Goal: Information Seeking & Learning: Learn about a topic

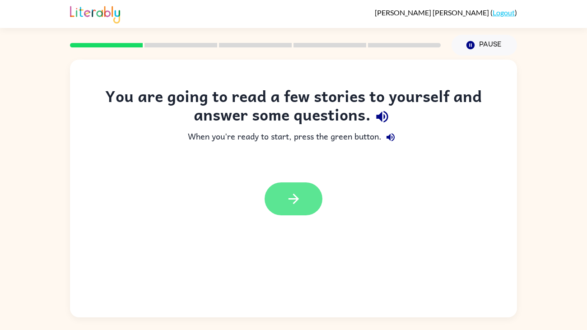
click at [298, 203] on icon "button" at bounding box center [294, 199] width 16 height 16
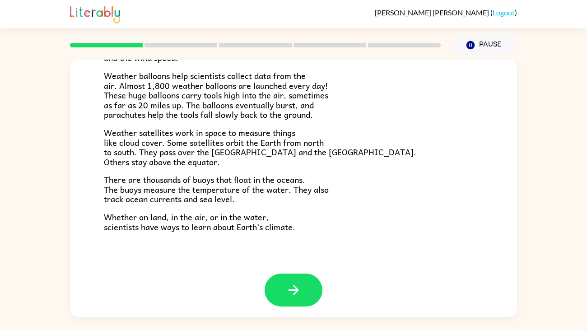
scroll to position [252, 0]
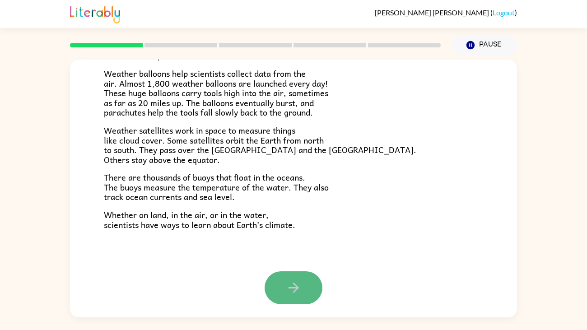
click at [284, 281] on button "button" at bounding box center [294, 287] width 58 height 33
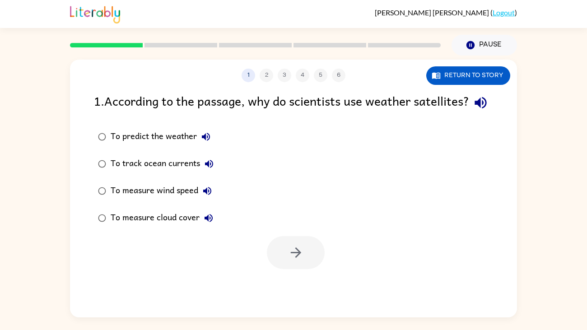
scroll to position [0, 0]
click at [473, 111] on icon "button" at bounding box center [481, 103] width 16 height 16
click at [112, 227] on div "To measure cloud cover" at bounding box center [164, 218] width 107 height 18
click at [292, 259] on button "button" at bounding box center [296, 252] width 58 height 33
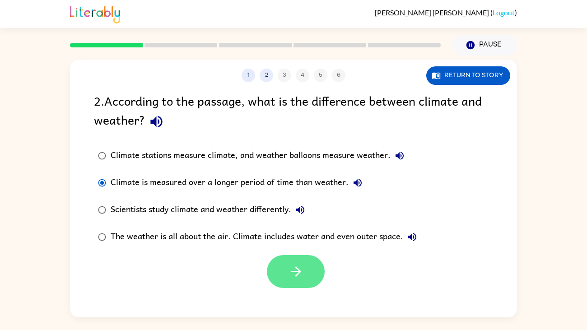
click at [289, 274] on icon "button" at bounding box center [296, 272] width 16 height 16
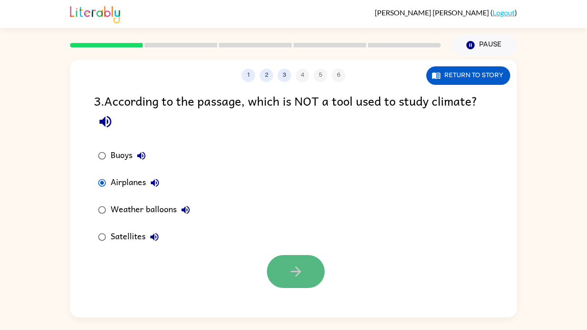
click at [300, 261] on button "button" at bounding box center [296, 271] width 58 height 33
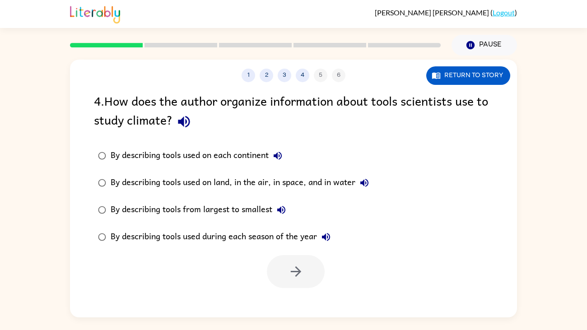
click at [99, 168] on label "By describing tools used on each continent" at bounding box center [233, 155] width 289 height 27
click at [270, 183] on div "By describing tools used on land, in the air, in space, and in water" at bounding box center [242, 183] width 263 height 18
click at [281, 267] on button "button" at bounding box center [296, 271] width 58 height 33
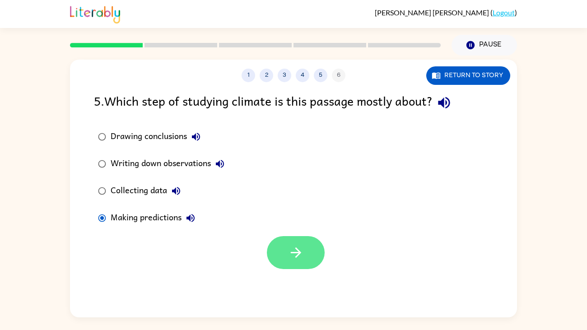
click at [274, 239] on button "button" at bounding box center [296, 252] width 58 height 33
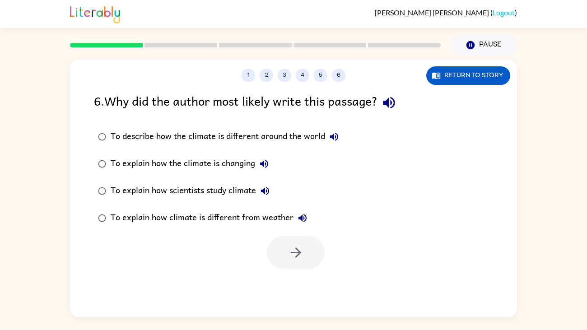
click at [139, 191] on div "To explain how scientists study climate" at bounding box center [192, 191] width 163 height 18
click at [276, 245] on button "button" at bounding box center [296, 252] width 58 height 33
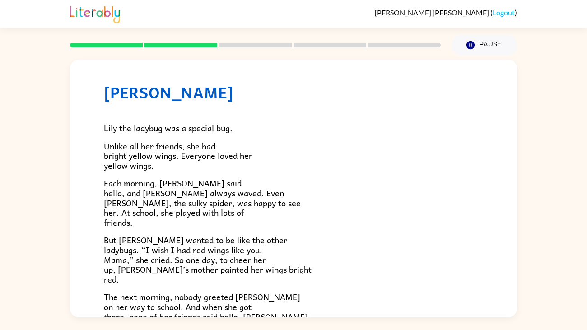
scroll to position [252, 0]
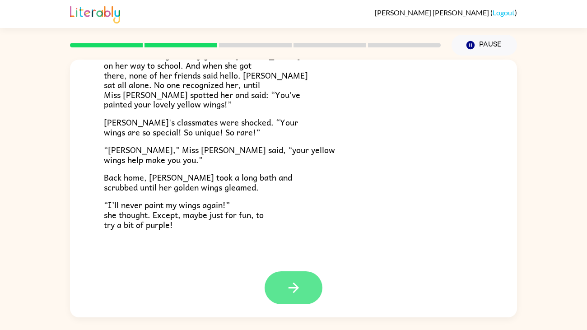
click at [308, 294] on button "button" at bounding box center [294, 287] width 58 height 33
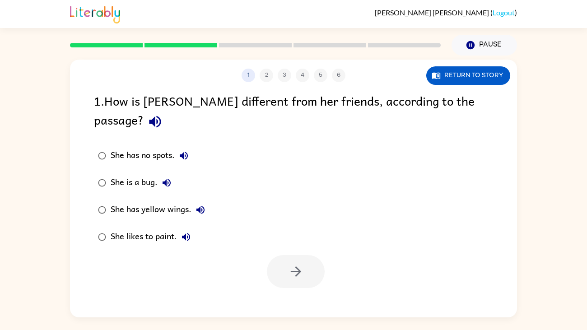
click at [121, 201] on div "She has yellow wings." at bounding box center [160, 210] width 99 height 18
click at [289, 255] on button "button" at bounding box center [296, 271] width 58 height 33
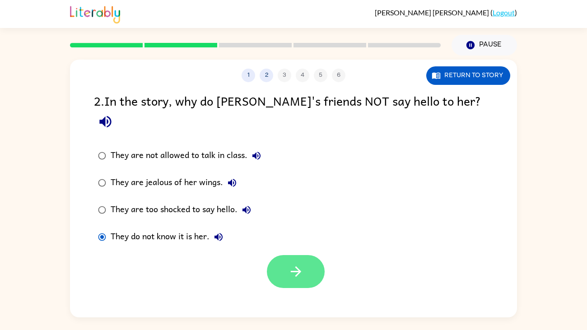
click at [270, 260] on button "button" at bounding box center [296, 271] width 58 height 33
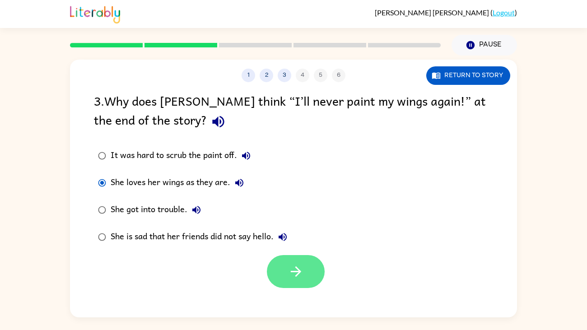
click at [302, 260] on button "button" at bounding box center [296, 271] width 58 height 33
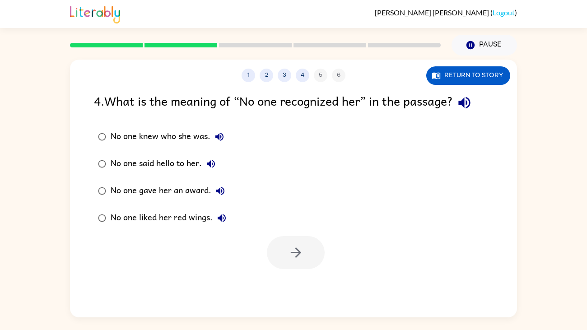
click at [111, 133] on div "No one knew who she was." at bounding box center [170, 137] width 118 height 18
click at [276, 250] on button "button" at bounding box center [296, 252] width 58 height 33
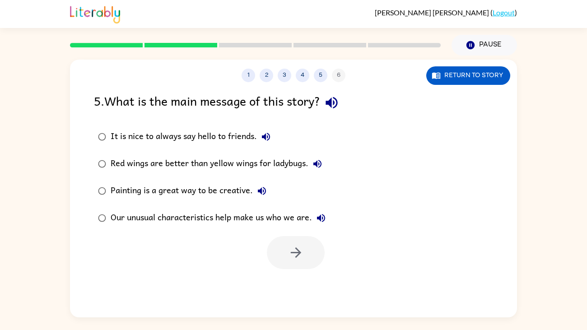
click at [156, 220] on div "Our unusual characteristics help make us who we are." at bounding box center [220, 218] width 219 height 18
click at [295, 256] on icon "button" at bounding box center [296, 253] width 16 height 16
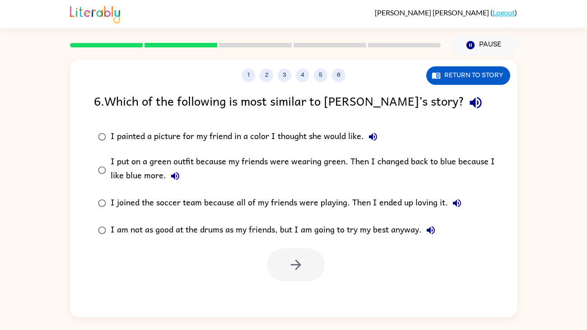
click at [259, 144] on div "I painted a picture for my friend in a color I thought she would like." at bounding box center [246, 137] width 271 height 18
click at [260, 166] on div "I put on a green outfit because my friends were wearing green. Then I changed b…" at bounding box center [308, 170] width 395 height 30
click at [305, 251] on button "button" at bounding box center [296, 264] width 58 height 33
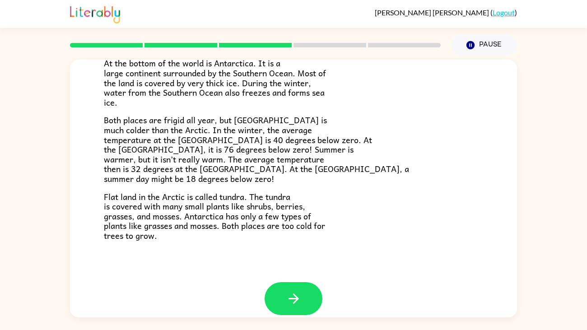
scroll to position [190, 0]
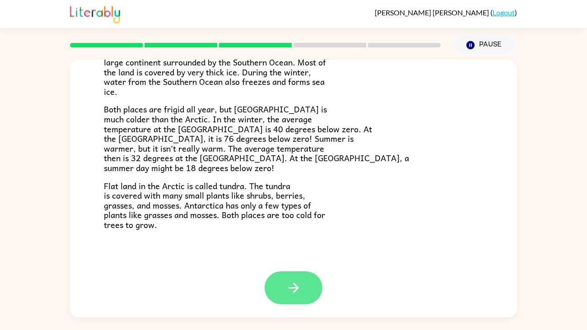
click at [288, 283] on icon "button" at bounding box center [294, 288] width 16 height 16
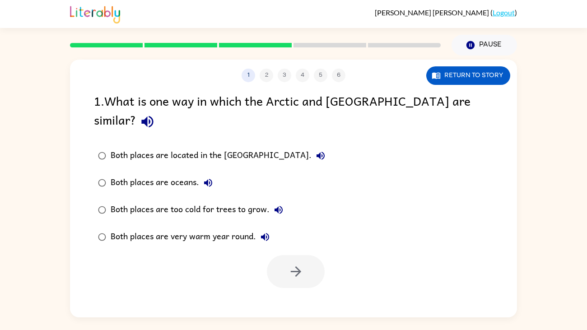
scroll to position [0, 0]
click at [129, 201] on div "Both places are too cold for trees to grow." at bounding box center [199, 210] width 177 height 18
click at [313, 256] on button "button" at bounding box center [296, 271] width 58 height 33
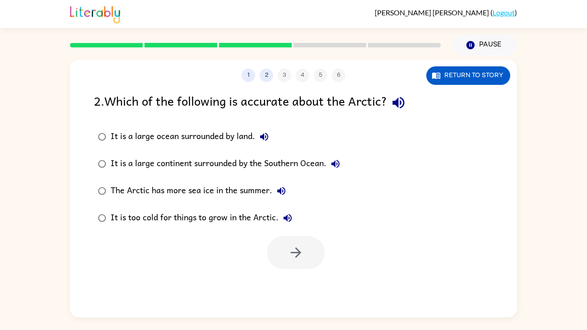
click at [172, 157] on div "It is a large continent surrounded by the Southern Ocean." at bounding box center [228, 164] width 234 height 18
click at [155, 162] on div "It is a large continent surrounded by the Southern Ocean." at bounding box center [228, 164] width 234 height 18
click at [158, 162] on div "It is a large continent surrounded by the Southern Ocean." at bounding box center [228, 164] width 234 height 18
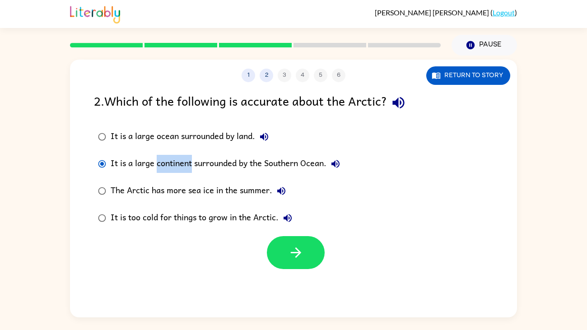
click at [158, 162] on div "It is a large continent surrounded by the Southern Ocean." at bounding box center [228, 164] width 234 height 18
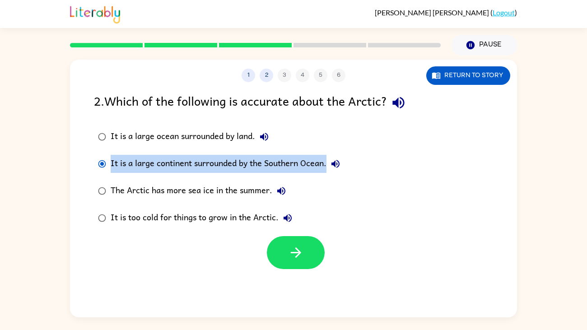
click at [158, 162] on div "It is a large continent surrounded by the Southern Ocean." at bounding box center [228, 164] width 234 height 18
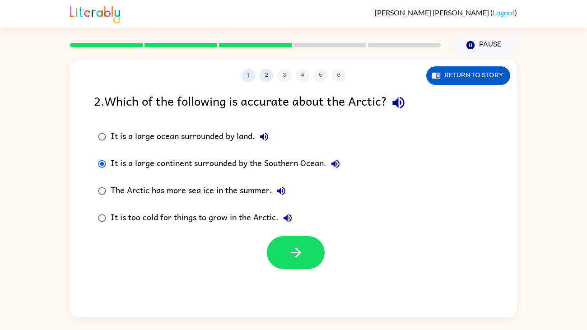
click at [158, 162] on div "It is a large continent surrounded by the Southern Ocean." at bounding box center [228, 164] width 234 height 18
click at [121, 229] on label "It is too cold for things to grow in the Arctic." at bounding box center [219, 218] width 260 height 27
click at [179, 256] on div at bounding box center [293, 250] width 447 height 37
click at [302, 247] on icon "button" at bounding box center [296, 253] width 16 height 16
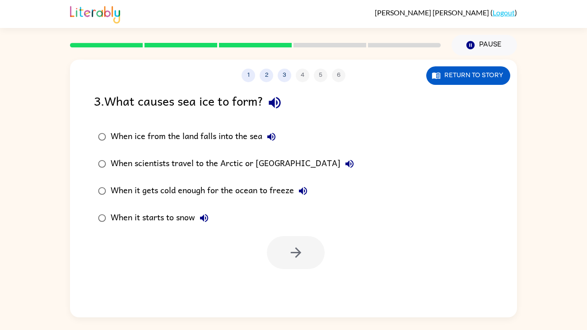
click at [149, 135] on div "When ice from the land falls into the sea" at bounding box center [196, 137] width 170 height 18
click at [194, 189] on div "When it gets cold enough for the ocean to freeze" at bounding box center [211, 191] width 201 height 18
click at [287, 241] on button "button" at bounding box center [296, 252] width 58 height 33
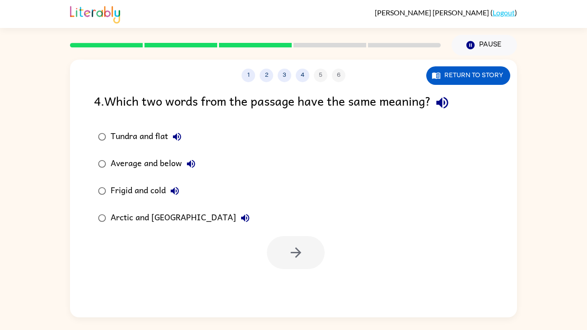
click at [138, 189] on div "Frigid and cold" at bounding box center [147, 191] width 73 height 18
click at [270, 240] on div at bounding box center [296, 252] width 58 height 33
click at [293, 253] on icon "button" at bounding box center [295, 252] width 10 height 10
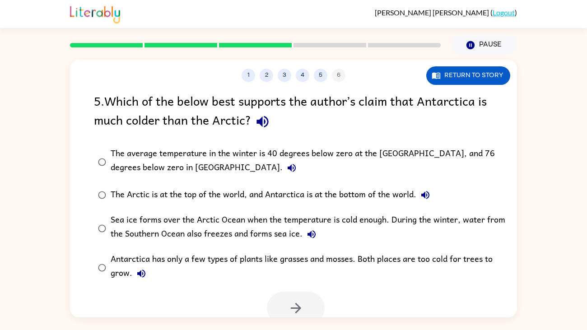
click at [126, 159] on div "The average temperature in the winter is 40 degrees below zero at the [GEOGRAPH…" at bounding box center [308, 162] width 395 height 30
click at [286, 300] on button "button" at bounding box center [296, 308] width 58 height 33
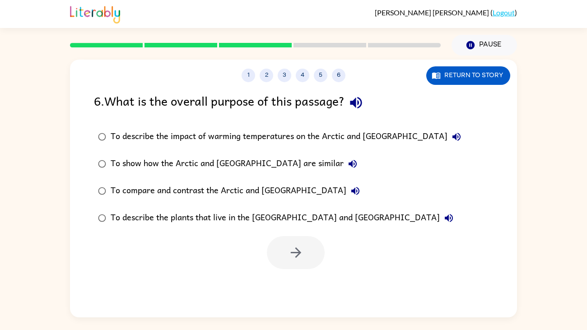
click at [150, 196] on div "To compare and contrast the Arctic and [GEOGRAPHIC_DATA]" at bounding box center [238, 191] width 254 height 18
click at [259, 167] on div "To show how the Arctic and [GEOGRAPHIC_DATA] are similar" at bounding box center [236, 164] width 251 height 18
click at [258, 189] on div "To compare and contrast the Arctic and [GEOGRAPHIC_DATA]" at bounding box center [238, 191] width 254 height 18
click at [289, 246] on icon "button" at bounding box center [296, 253] width 16 height 16
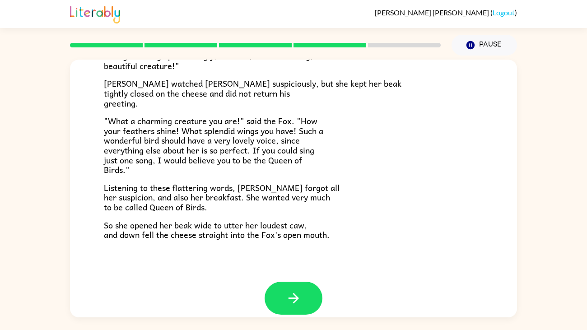
scroll to position [177, 0]
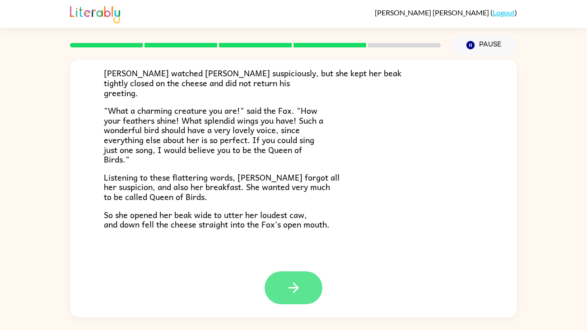
click at [304, 278] on button "button" at bounding box center [294, 287] width 58 height 33
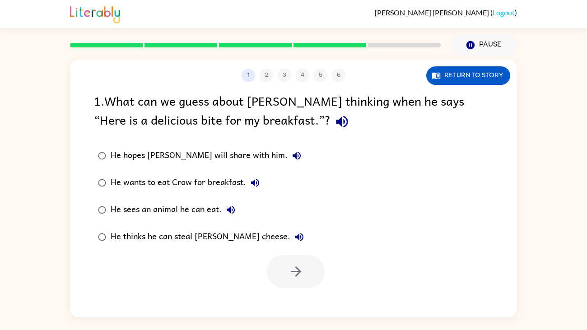
scroll to position [0, 0]
click at [148, 238] on div "He thinks he can steal [PERSON_NAME] cheese." at bounding box center [210, 237] width 198 height 18
click at [286, 279] on button "button" at bounding box center [296, 271] width 58 height 33
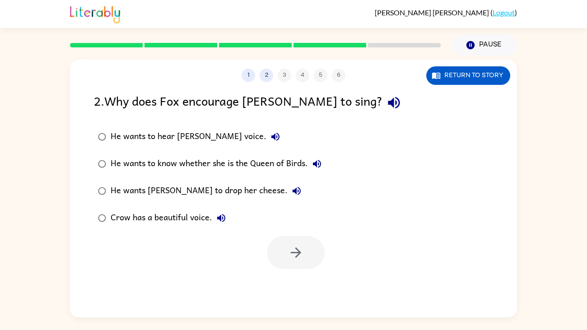
click at [182, 195] on div "He wants [PERSON_NAME] to drop her cheese." at bounding box center [208, 191] width 195 height 18
click at [299, 256] on icon "button" at bounding box center [296, 253] width 16 height 16
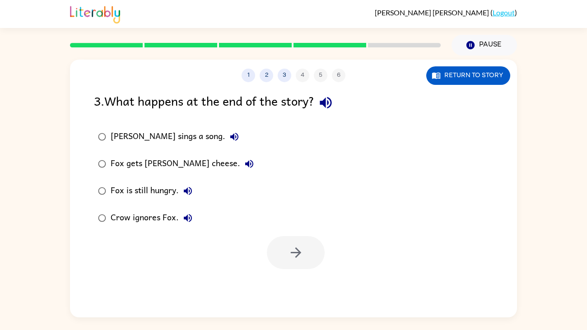
click at [176, 162] on div "Fox gets [PERSON_NAME] cheese." at bounding box center [185, 164] width 148 height 18
click at [279, 247] on button "button" at bounding box center [296, 252] width 58 height 33
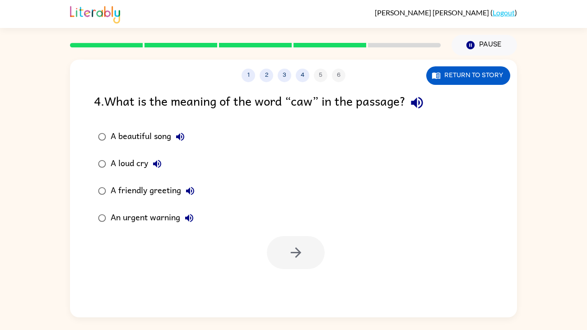
click at [134, 190] on div "A friendly greeting" at bounding box center [155, 191] width 88 height 18
click at [128, 158] on div "A loud cry" at bounding box center [139, 164] width 56 height 18
click at [280, 251] on button "button" at bounding box center [296, 252] width 58 height 33
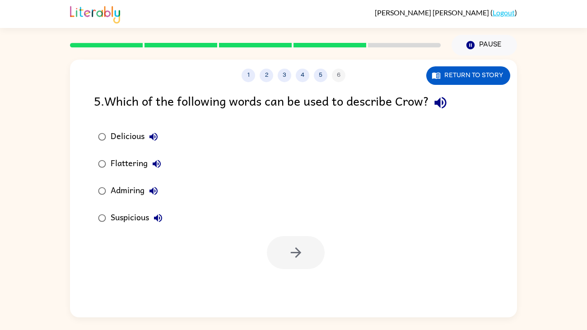
click at [129, 227] on div "Suspicious" at bounding box center [139, 218] width 56 height 18
click at [294, 261] on button "button" at bounding box center [296, 252] width 58 height 33
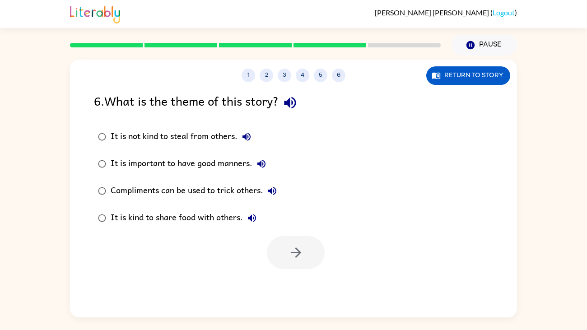
click at [169, 138] on div "It is not kind to steal from others." at bounding box center [183, 137] width 145 height 18
click at [146, 154] on label "It is important to have good manners." at bounding box center [187, 163] width 197 height 27
click at [133, 192] on div "Compliments can be used to trick others." at bounding box center [196, 191] width 171 height 18
click at [312, 250] on button "button" at bounding box center [296, 252] width 58 height 33
